Goal: Information Seeking & Learning: Learn about a topic

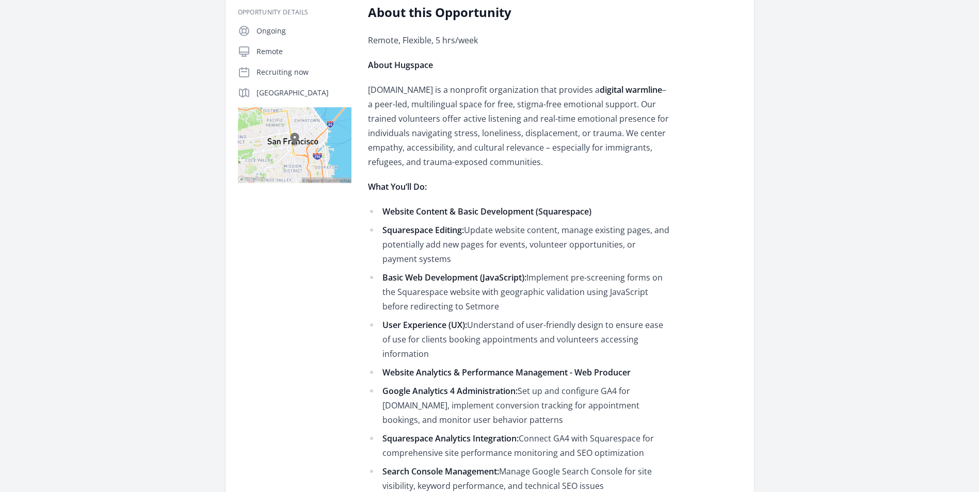
scroll to position [186, 0]
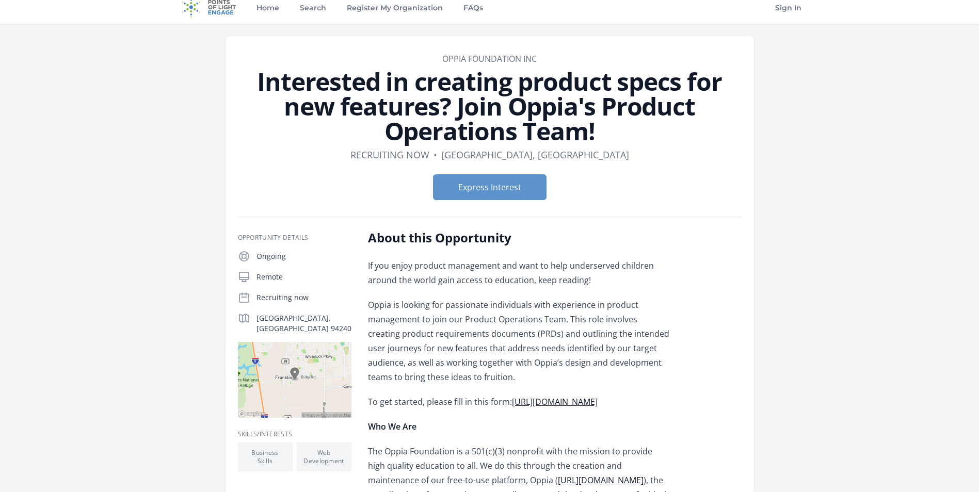
scroll to position [11, 0]
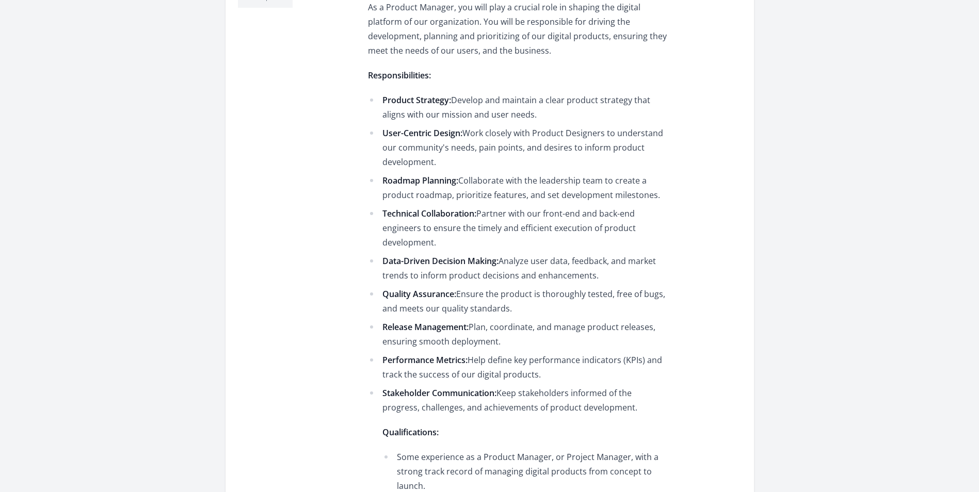
scroll to position [415, 0]
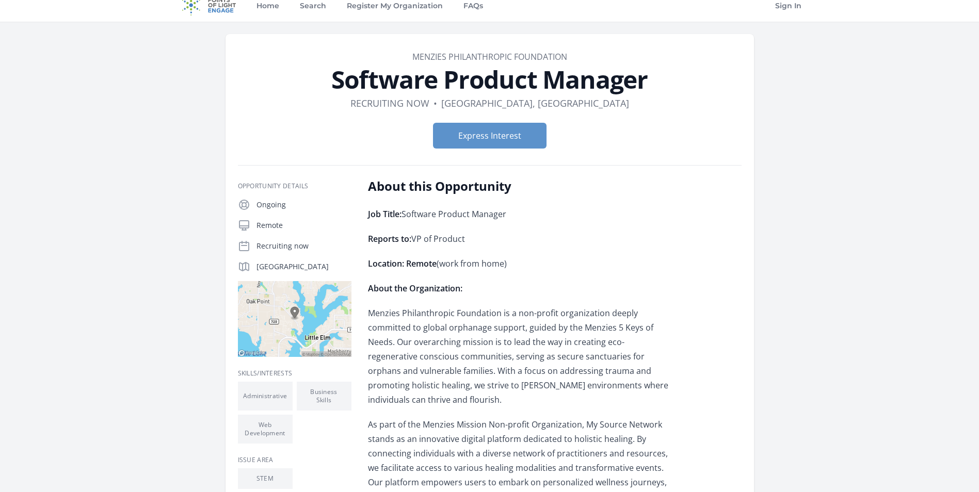
scroll to position [11, 0]
drag, startPoint x: 573, startPoint y: 55, endPoint x: 407, endPoint y: 61, distance: 166.3
click at [407, 61] on dd "Menzies Philanthropic Foundation" at bounding box center [490, 57] width 504 height 12
copy link "Menzies Philanthropic Foundation"
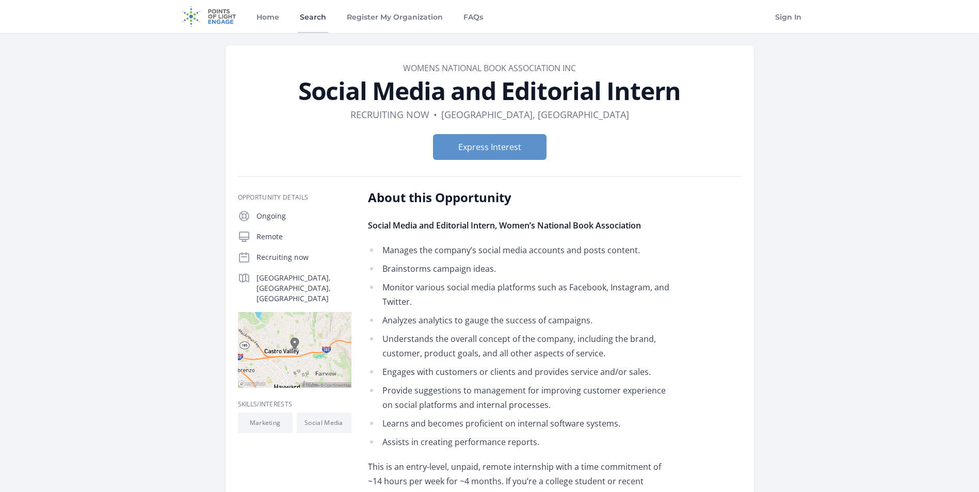
click at [310, 8] on link "Search" at bounding box center [313, 16] width 30 height 33
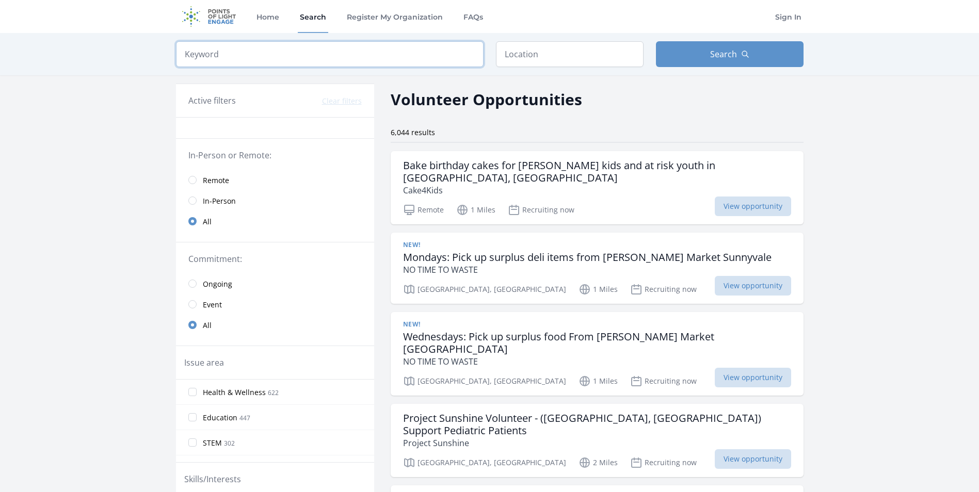
click at [248, 59] on input "search" at bounding box center [330, 54] width 308 height 26
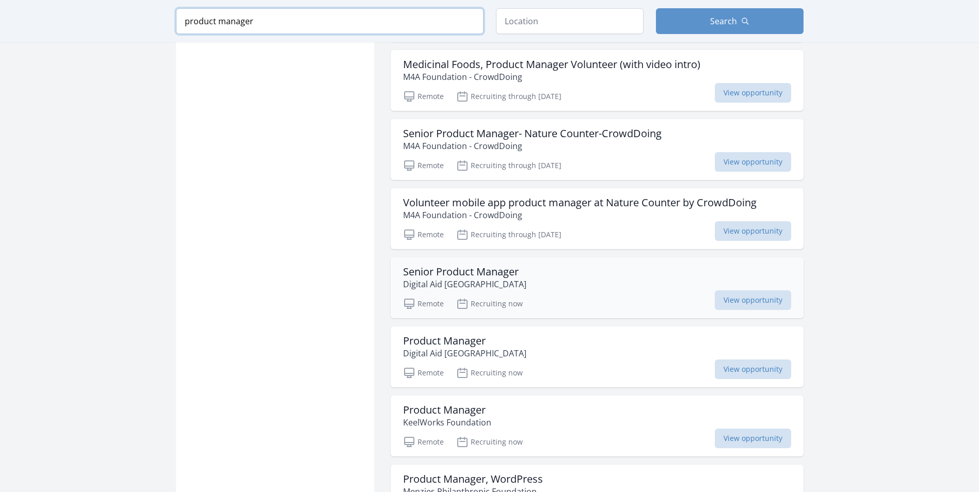
scroll to position [944, 0]
type input "product manager"
click at [501, 271] on h3 "Senior Product Manager" at bounding box center [464, 271] width 123 height 12
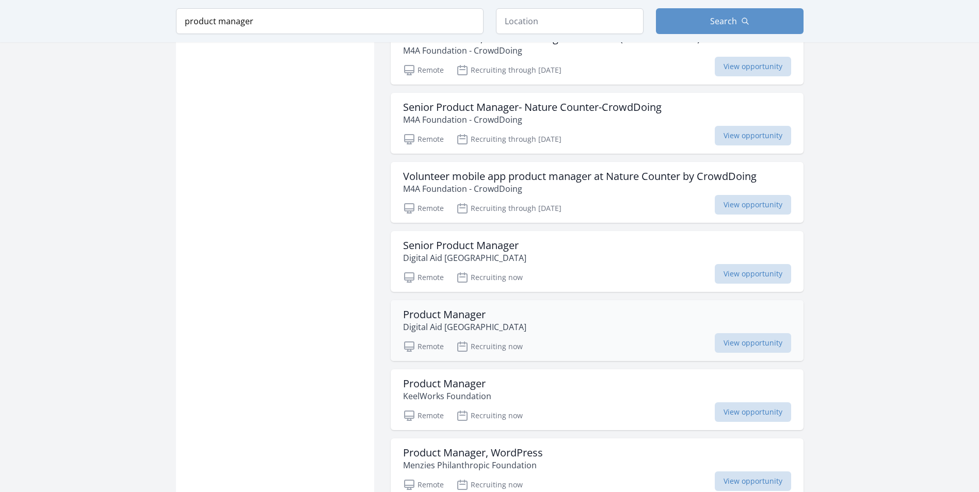
scroll to position [971, 0]
click at [478, 312] on h3 "Product Manager" at bounding box center [464, 314] width 123 height 12
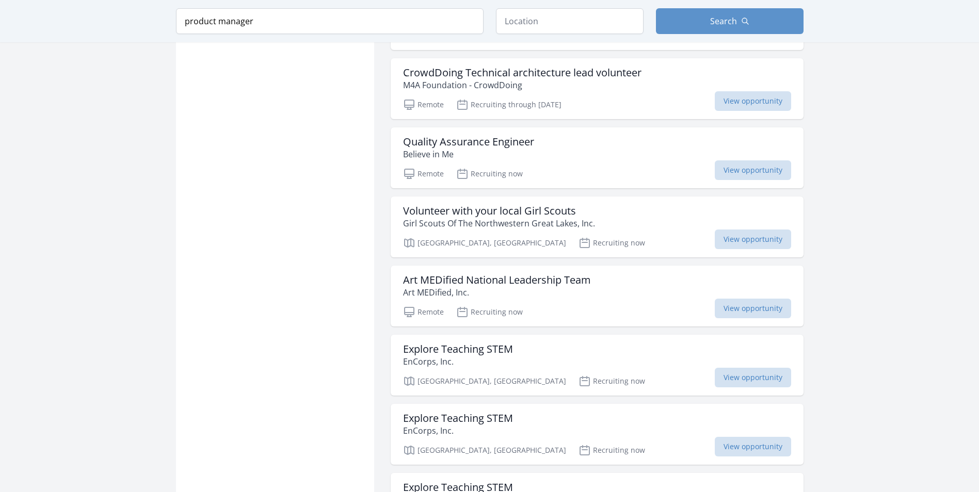
scroll to position [2110, 0]
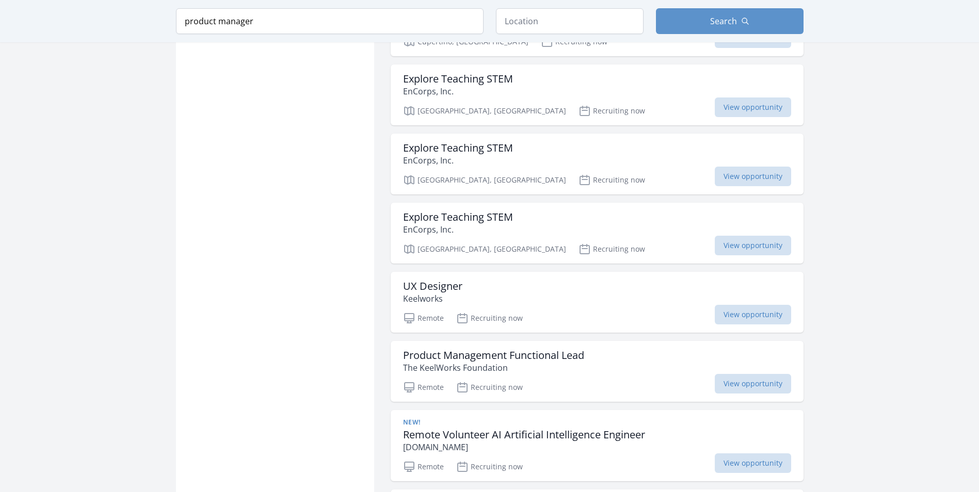
scroll to position [3349, 0]
click at [542, 357] on h3 "Product Management Functional Lead" at bounding box center [493, 355] width 181 height 12
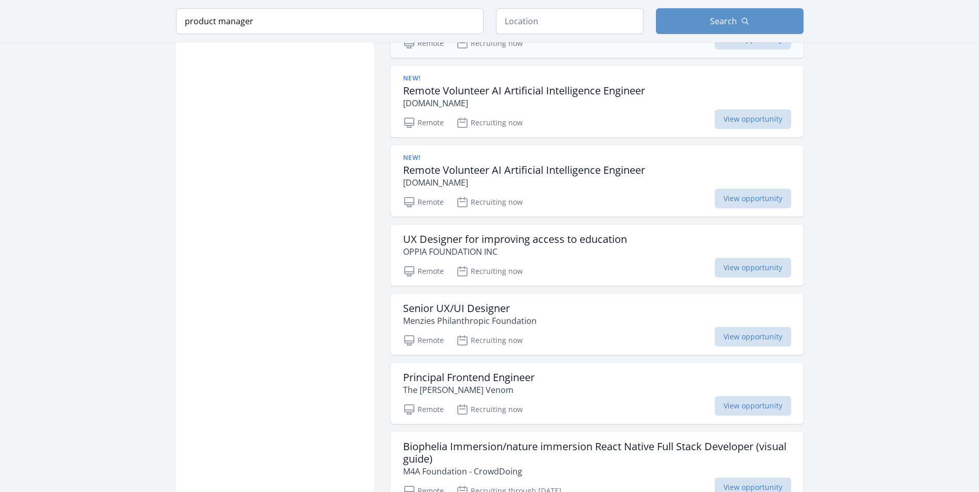
scroll to position [3693, 0]
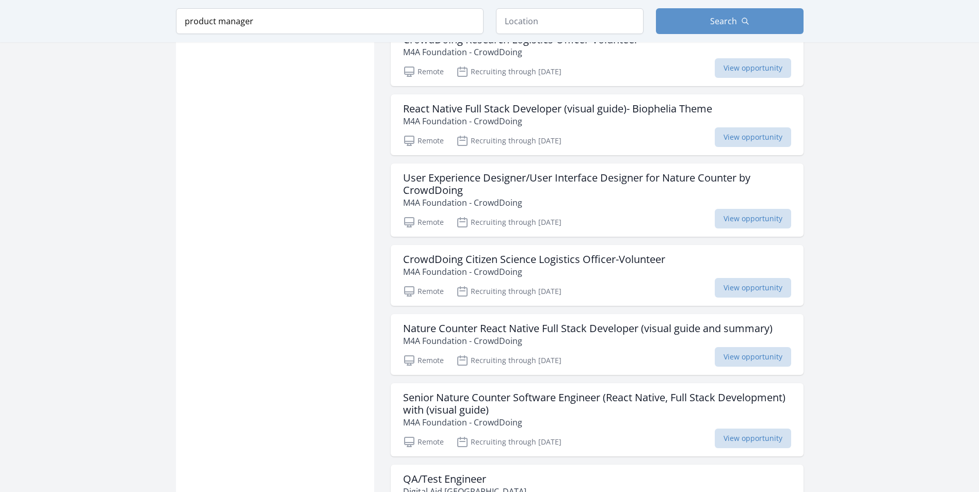
scroll to position [5187, 0]
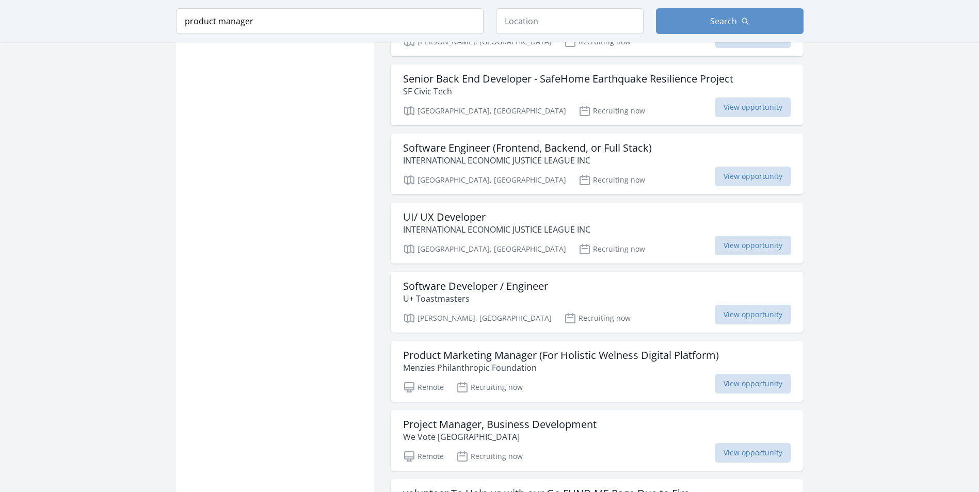
scroll to position [6582, 0]
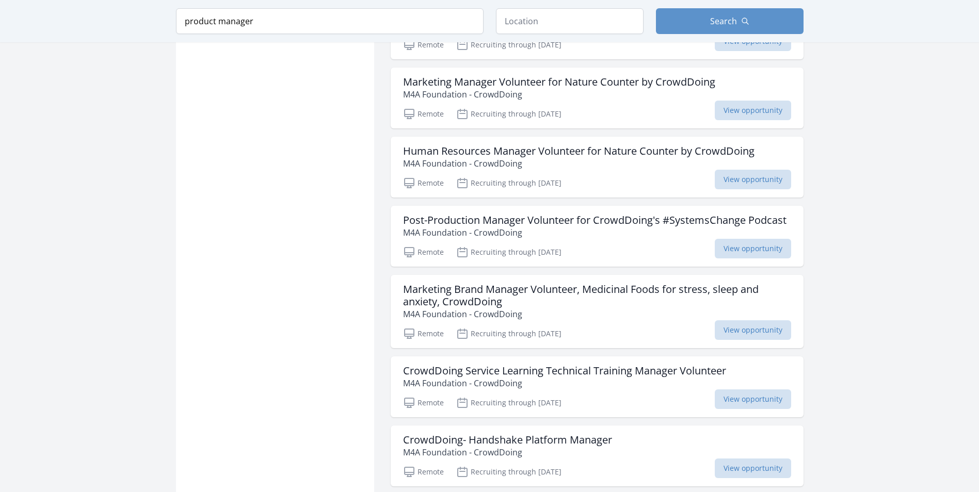
scroll to position [7955, 0]
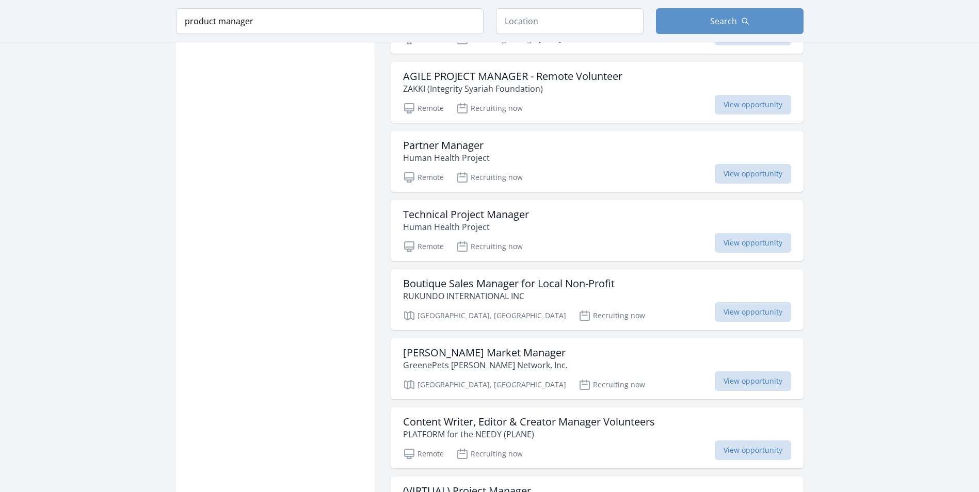
scroll to position [9312, 0]
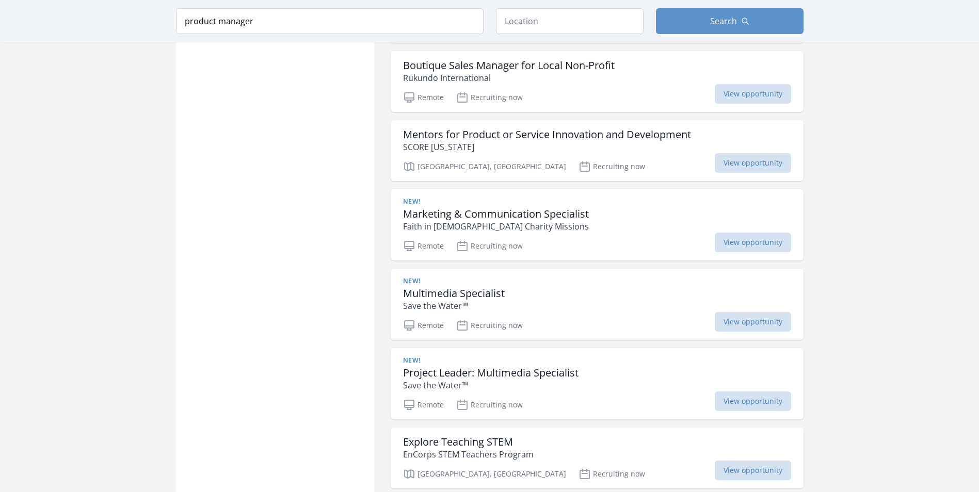
scroll to position [10015, 0]
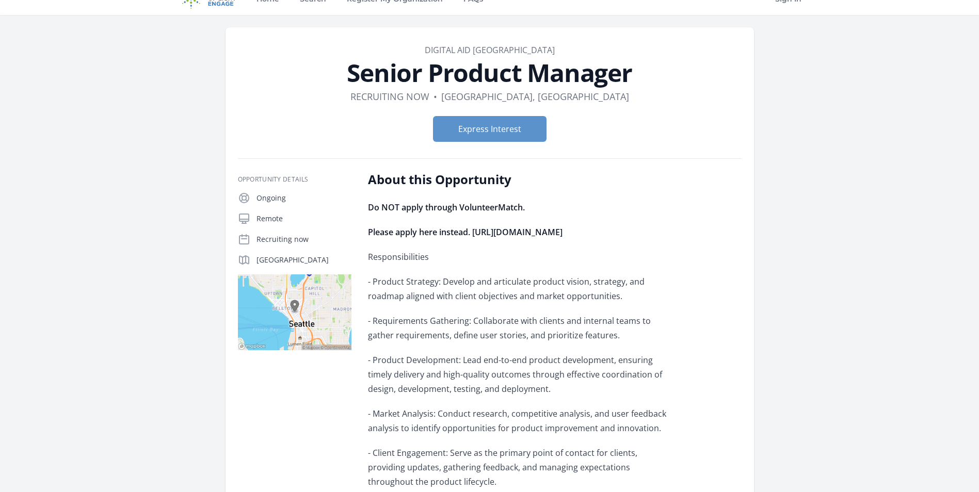
scroll to position [18, 0]
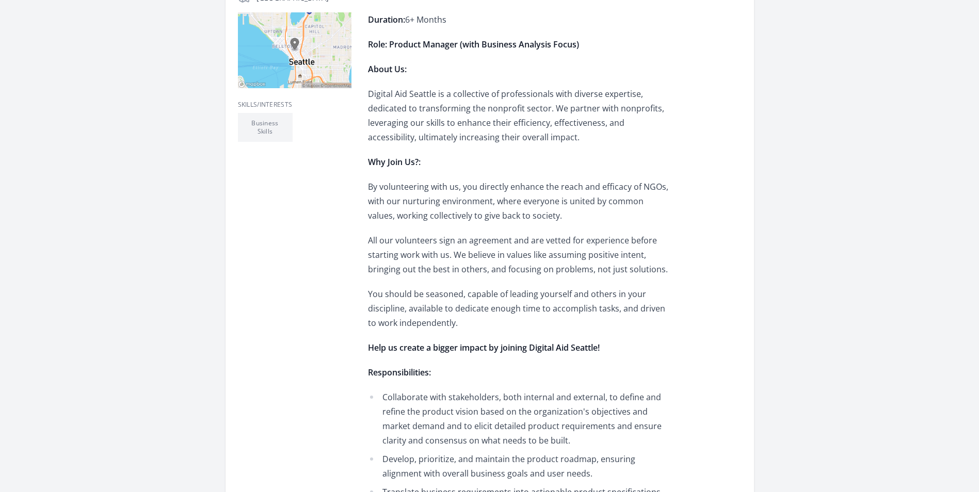
scroll to position [281, 0]
